Goal: Information Seeking & Learning: Check status

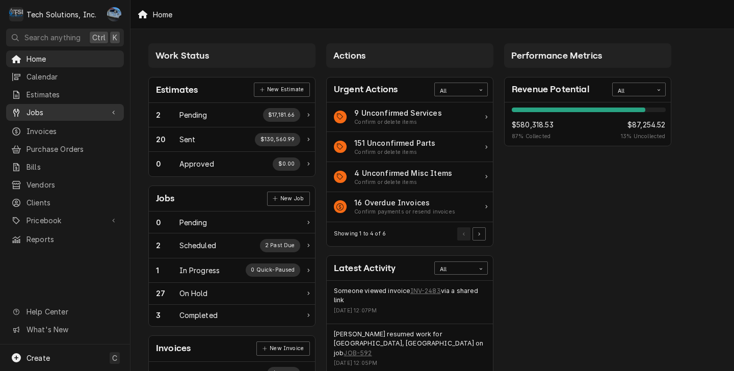
click at [21, 113] on div "Dynamic Content Wrapper" at bounding box center [16, 113] width 10 height 10
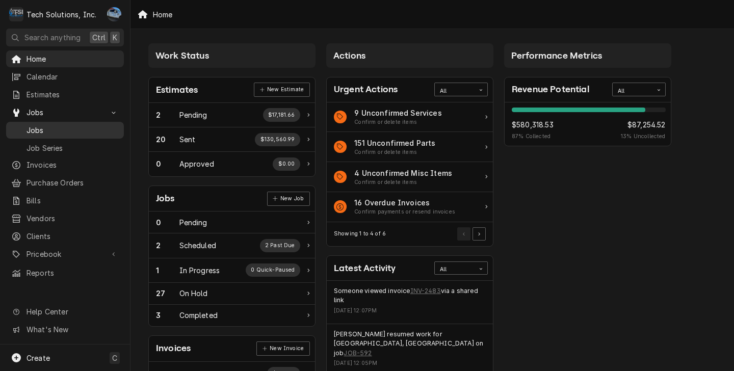
click at [72, 126] on span "Jobs" at bounding box center [73, 130] width 92 height 11
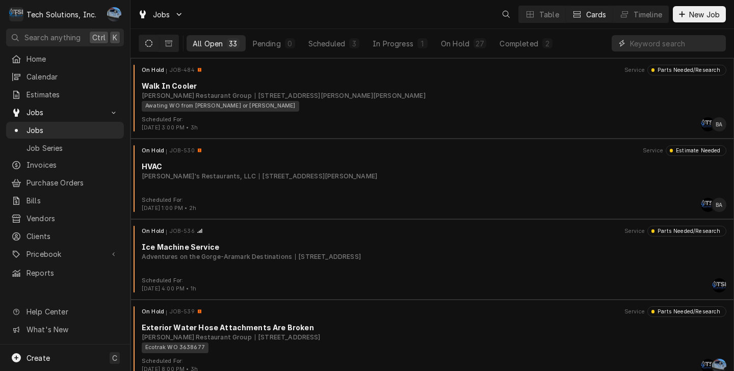
click at [669, 49] on input "Dynamic Content Wrapper" at bounding box center [675, 43] width 91 height 16
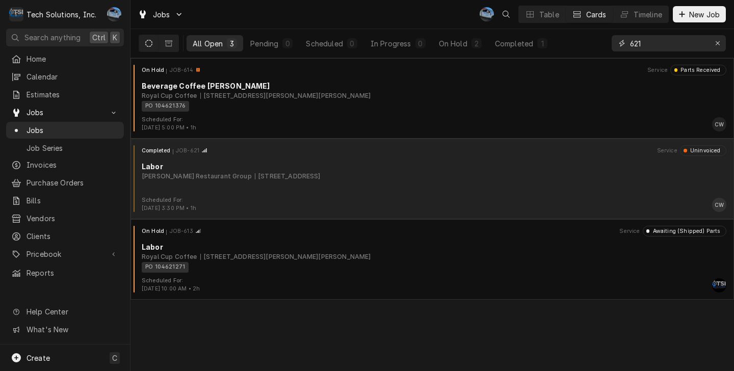
type input "621"
click at [269, 190] on div "Completed JOB-621 Service Uninvoiced Labor Flynn Restaurant Group 65 Liberty Sq…" at bounding box center [432, 170] width 595 height 51
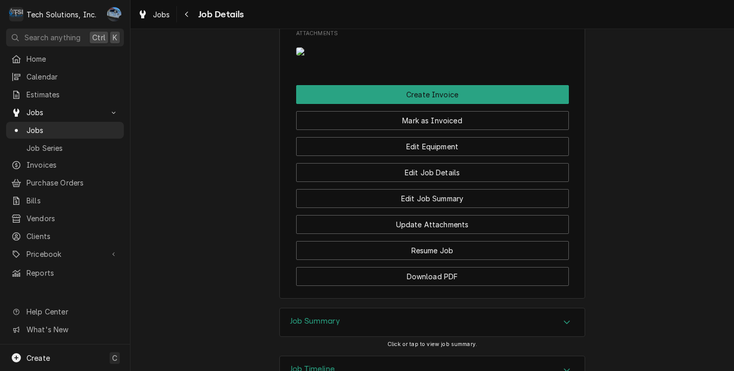
scroll to position [1580, 0]
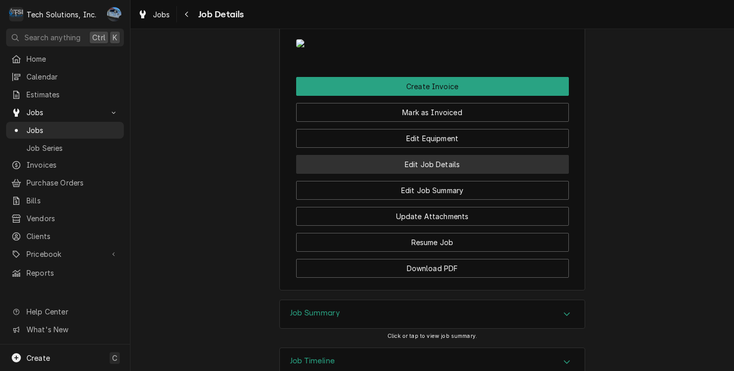
click at [363, 174] on button "Edit Job Details" at bounding box center [432, 164] width 273 height 19
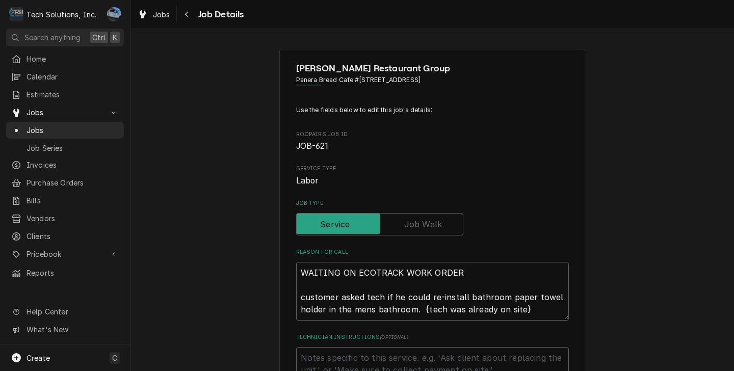
type textarea "x"
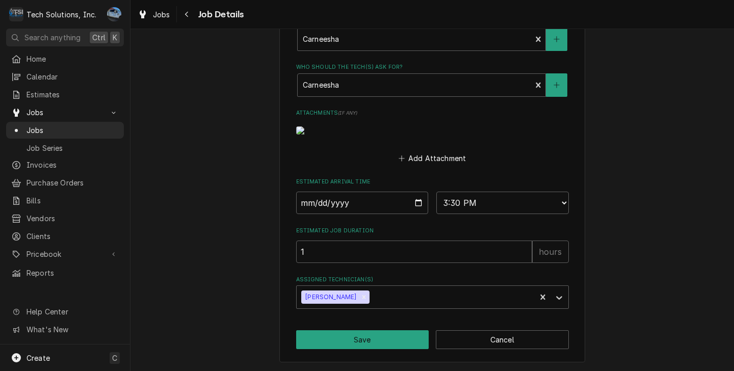
scroll to position [562, 0]
click at [490, 335] on button "Cancel" at bounding box center [502, 339] width 133 height 19
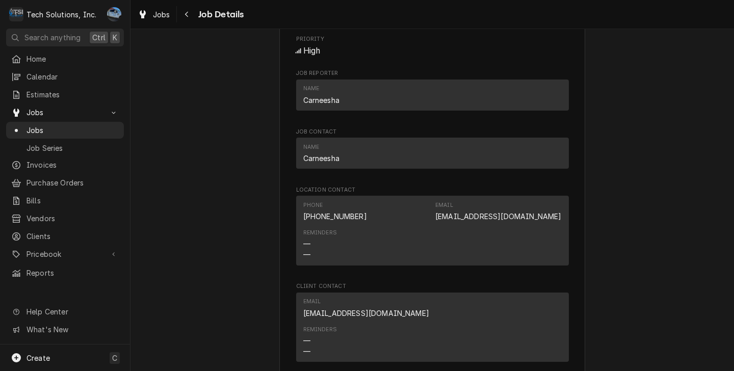
scroll to position [1274, 0]
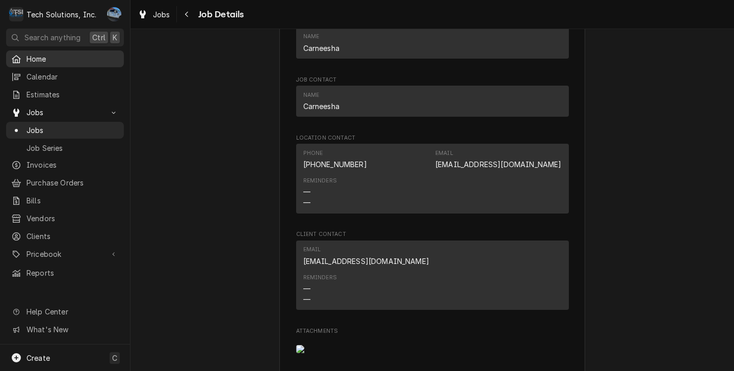
click at [18, 56] on icon "Dynamic Content Wrapper" at bounding box center [16, 59] width 9 height 8
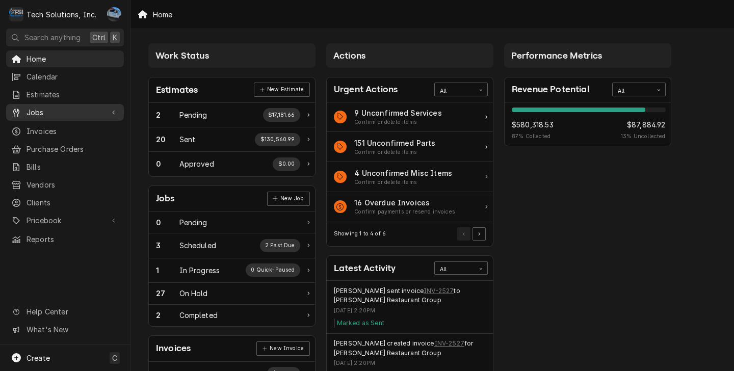
click at [119, 106] on div "Jobs" at bounding box center [65, 112] width 114 height 13
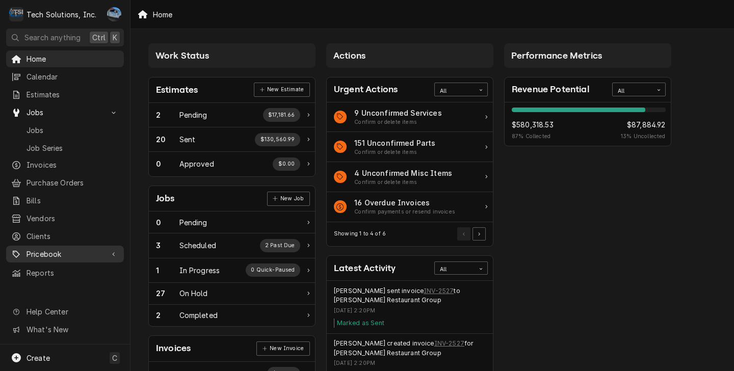
click at [116, 249] on div "Dynamic Content Wrapper" at bounding box center [114, 254] width 10 height 10
click at [112, 249] on div "Pricebook" at bounding box center [65, 254] width 114 height 13
click at [114, 252] on icon "Dynamic Content Wrapper" at bounding box center [113, 254] width 3 height 5
click at [115, 250] on link "Pricebook" at bounding box center [65, 254] width 118 height 17
click at [65, 288] on div "Home Calendar Estimates Jobs Jobs Job Series Invoices Purchase Orders Bills Ven…" at bounding box center [65, 197] width 130 height 294
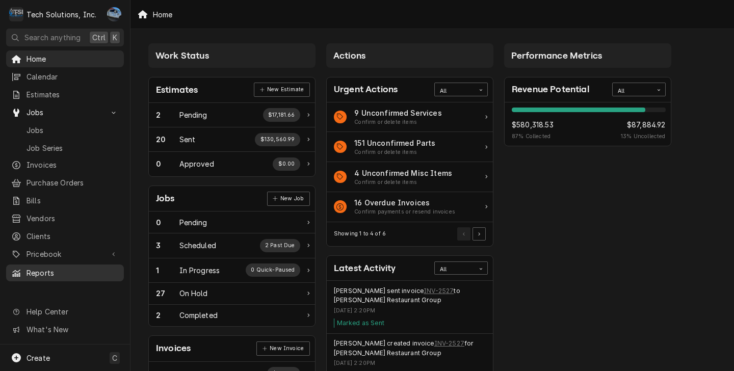
click at [64, 273] on link "Reports" at bounding box center [65, 273] width 118 height 17
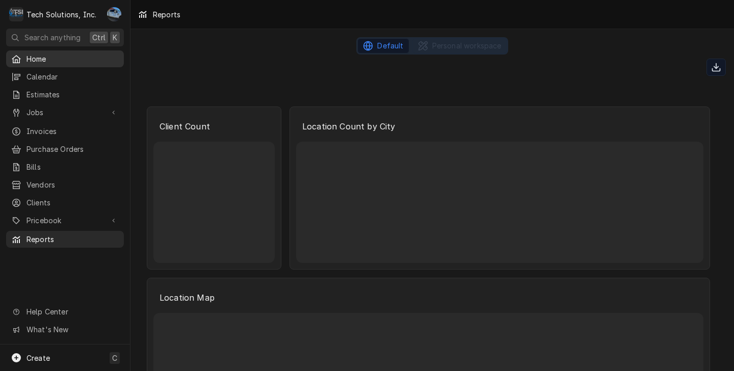
click at [48, 58] on span "Home" at bounding box center [73, 59] width 92 height 11
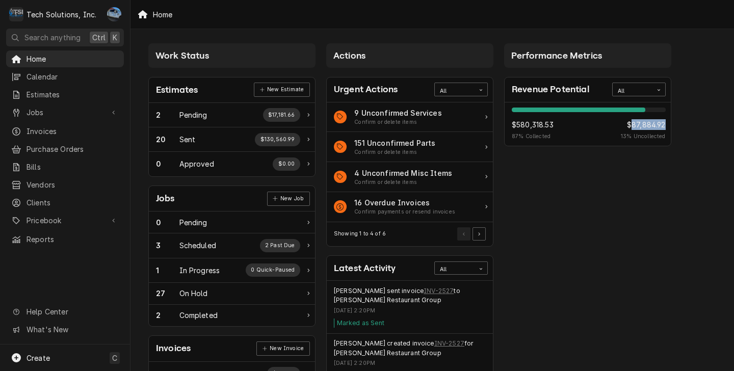
drag, startPoint x: 634, startPoint y: 124, endPoint x: 664, endPoint y: 125, distance: 30.1
click at [664, 125] on span "$87,884.92" at bounding box center [643, 124] width 44 height 11
drag, startPoint x: 664, startPoint y: 125, endPoint x: 685, endPoint y: 139, distance: 25.0
click at [685, 139] on div "Work Status Estimates New Estimate 2 Pending $17,181.66 20 Sent $130,560.99 0 A…" at bounding box center [433, 370] width 604 height 683
drag, startPoint x: 515, startPoint y: 123, endPoint x: 551, endPoint y: 125, distance: 35.7
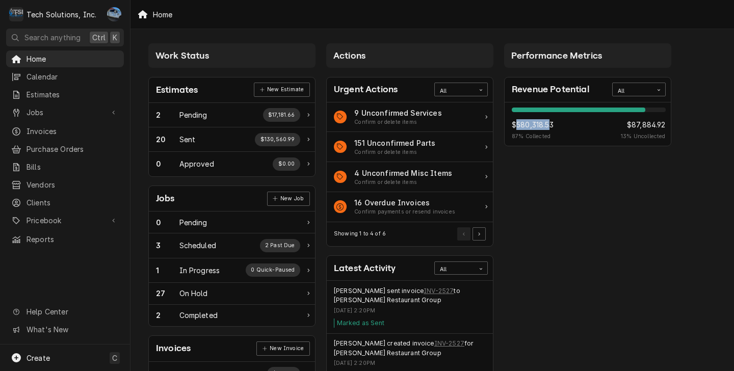
click at [551, 125] on span "$580,318.53" at bounding box center [533, 124] width 42 height 11
click at [555, 125] on div "$580,318.53 87 % Collected $87,884.92 13 % Uncollected" at bounding box center [589, 129] width 154 height 21
drag, startPoint x: 633, startPoint y: 125, endPoint x: 664, endPoint y: 124, distance: 31.1
click at [664, 124] on span "$87,884.92" at bounding box center [643, 124] width 44 height 11
drag, startPoint x: 664, startPoint y: 124, endPoint x: 670, endPoint y: 154, distance: 30.2
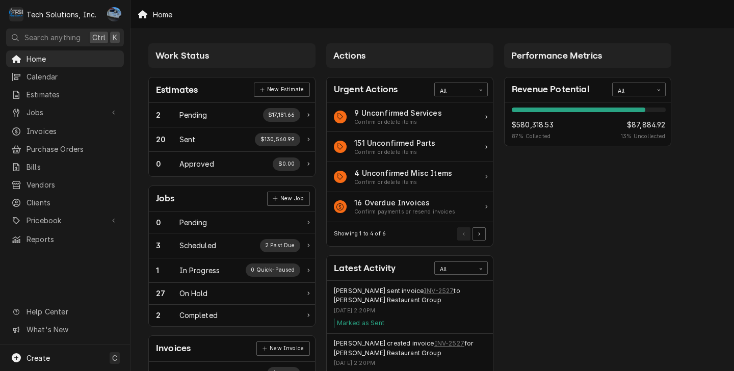
click at [675, 147] on div "Performance Metrics Revenue Potential All 87% $580,318.53 87 % Collected $87,88…" at bounding box center [588, 369] width 178 height 662
click at [139, 107] on div "Work Status Estimates New Estimate 2 Pending $17,181.66 20 Sent $130,560.99 0 A…" at bounding box center [433, 370] width 604 height 683
click at [115, 110] on icon "Dynamic Content Wrapper" at bounding box center [113, 112] width 3 height 5
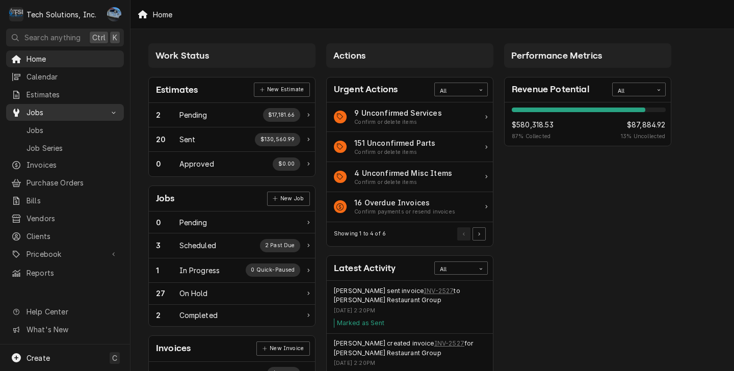
click at [115, 111] on icon "Dynamic Content Wrapper" at bounding box center [113, 112] width 5 height 3
